Goal: Navigation & Orientation: Find specific page/section

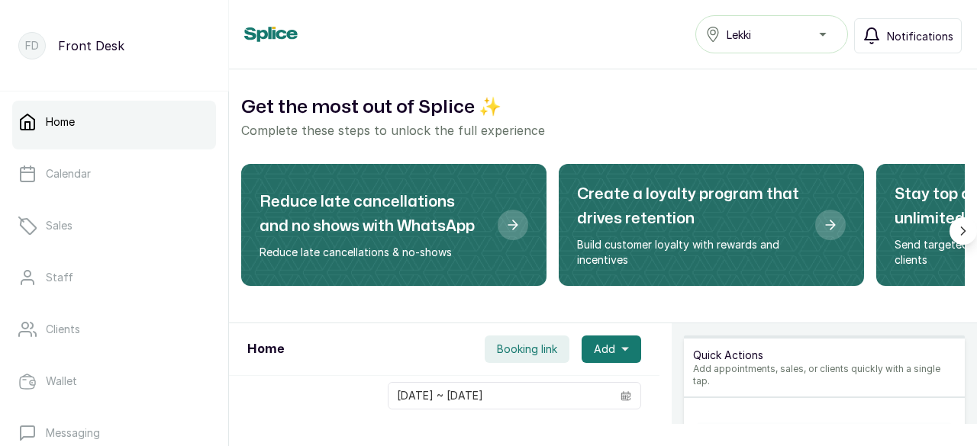
click at [906, 42] on span "Notifications" at bounding box center [920, 36] width 66 height 16
